Goal: Task Accomplishment & Management: Use online tool/utility

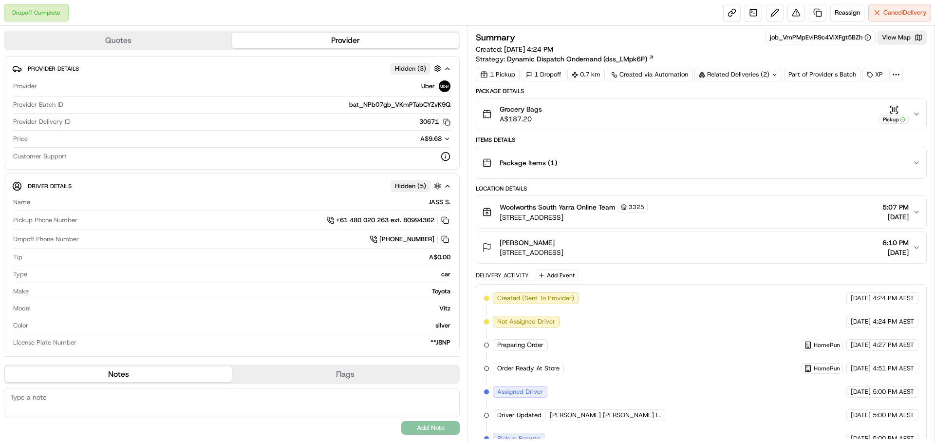
click at [763, 77] on div "Related Deliveries (2)" at bounding box center [739, 75] width 88 height 14
click at [750, 114] on span "job_PAZ5JgyxiYrUuSxqkuAaAA" at bounding box center [758, 113] width 91 height 9
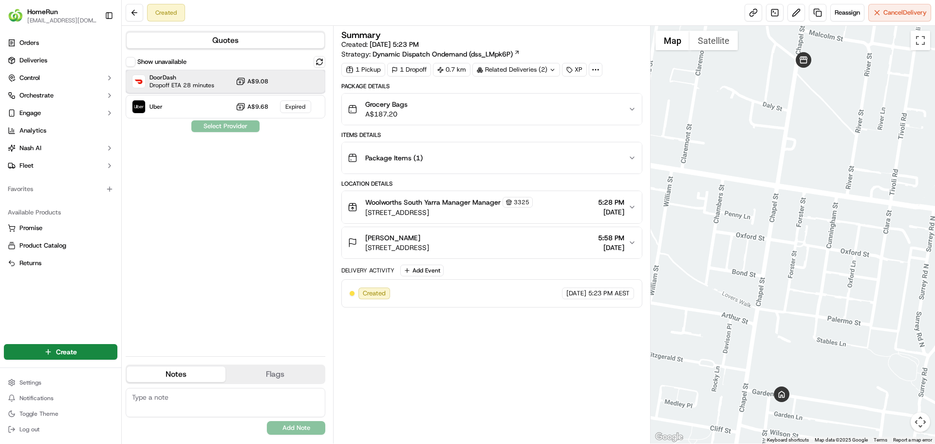
click at [223, 89] on div "DoorDash Dropoff ETA 28 minutes A$9.08" at bounding box center [226, 81] width 200 height 23
click at [238, 126] on button "Assign Provider" at bounding box center [225, 126] width 69 height 12
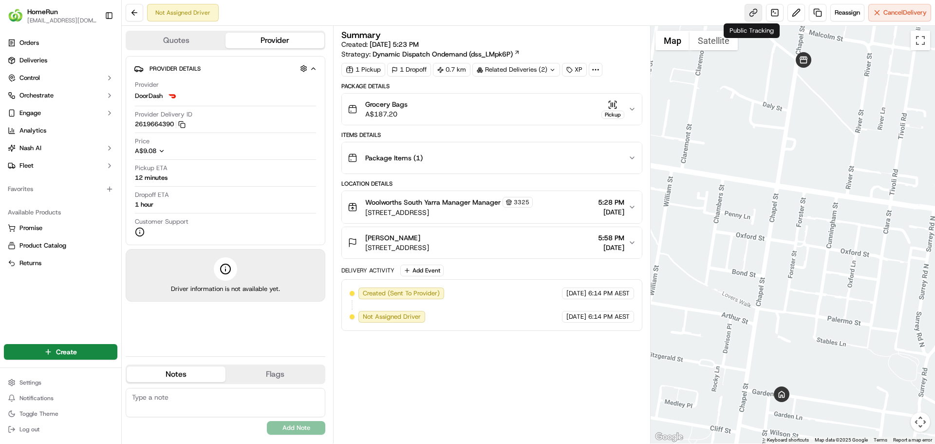
click at [752, 19] on link at bounding box center [754, 13] width 18 height 18
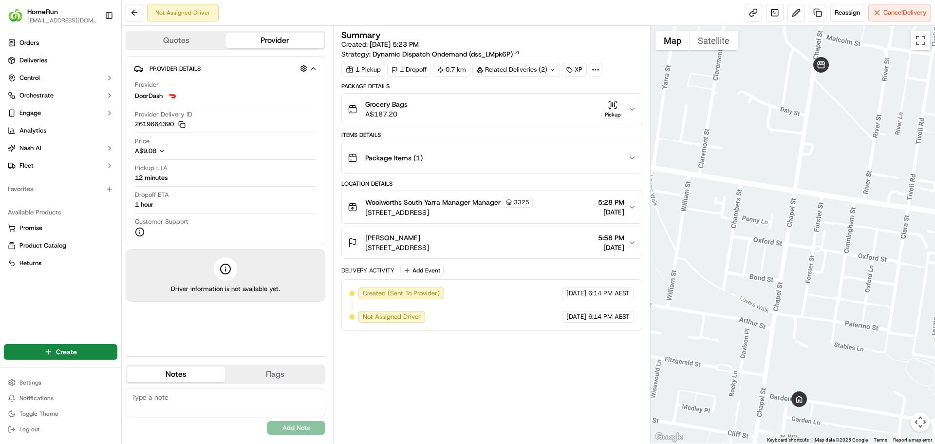
drag, startPoint x: 715, startPoint y: 224, endPoint x: 758, endPoint y: 231, distance: 43.9
click at [758, 231] on div at bounding box center [793, 234] width 285 height 417
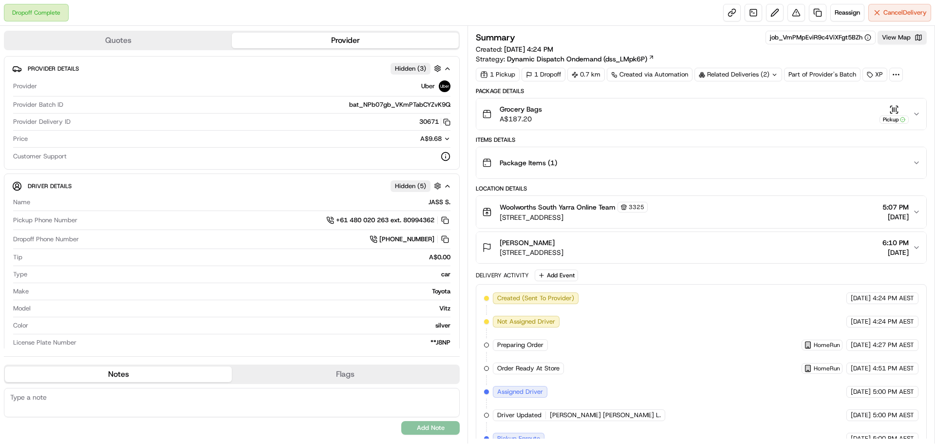
click at [758, 76] on div "Related Deliveries (2)" at bounding box center [739, 75] width 88 height 14
click at [748, 114] on span "job_PAZ5JgyxiYrUuSxqkuAaAA" at bounding box center [758, 113] width 91 height 9
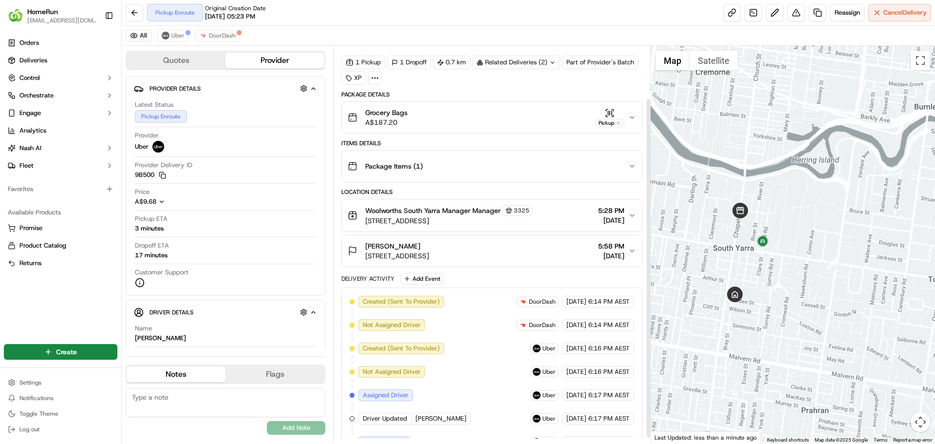
scroll to position [68, 0]
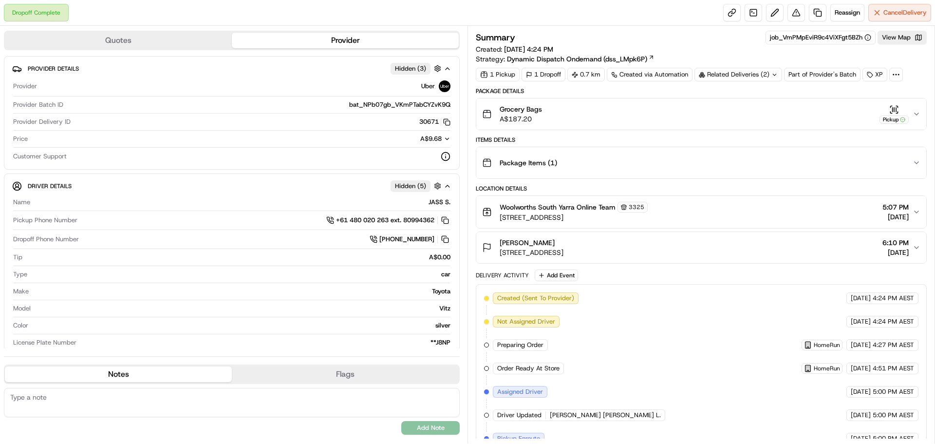
click at [724, 78] on div "Related Deliveries (2)" at bounding box center [739, 75] width 88 height 14
click at [740, 116] on span "job_PAZ5JgyxiYrUuSxqkuAaAA" at bounding box center [758, 113] width 91 height 9
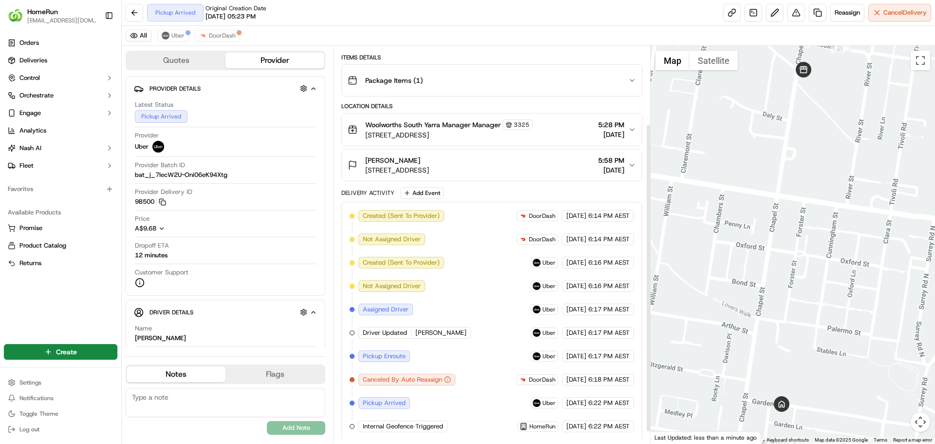
scroll to position [115, 0]
